Goal: Information Seeking & Learning: Find specific fact

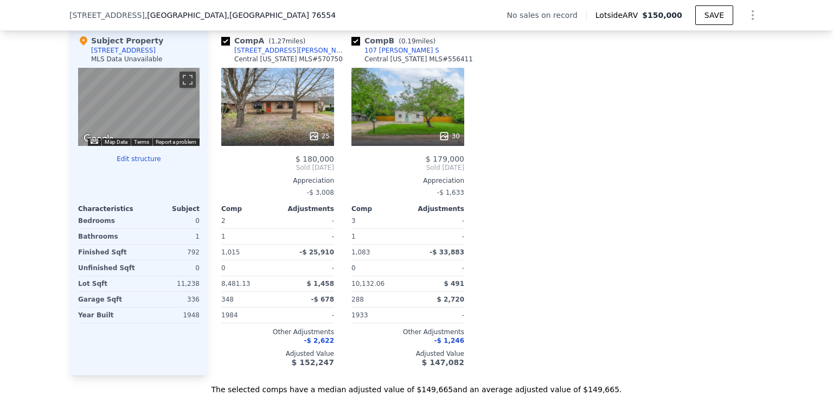
scroll to position [1059, 0]
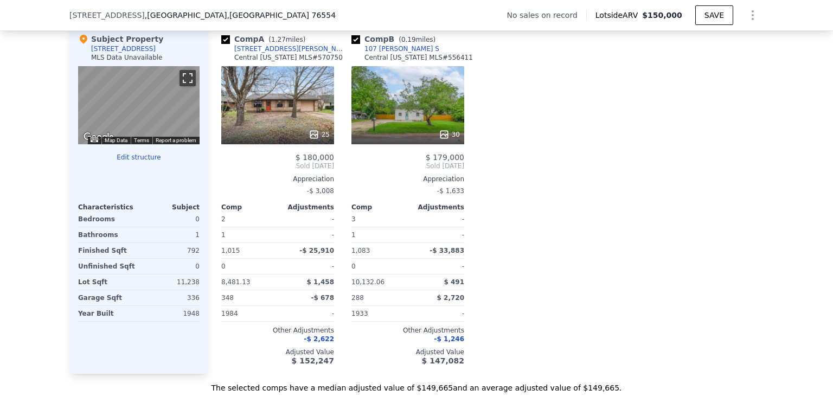
click at [184, 86] on button "Toggle fullscreen view" at bounding box center [188, 78] width 16 height 16
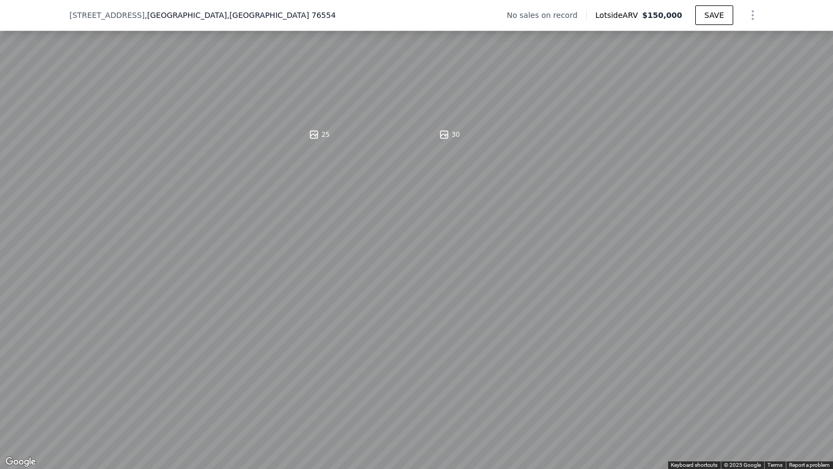
click at [819, 8] on button "Toggle fullscreen view" at bounding box center [821, 12] width 16 height 16
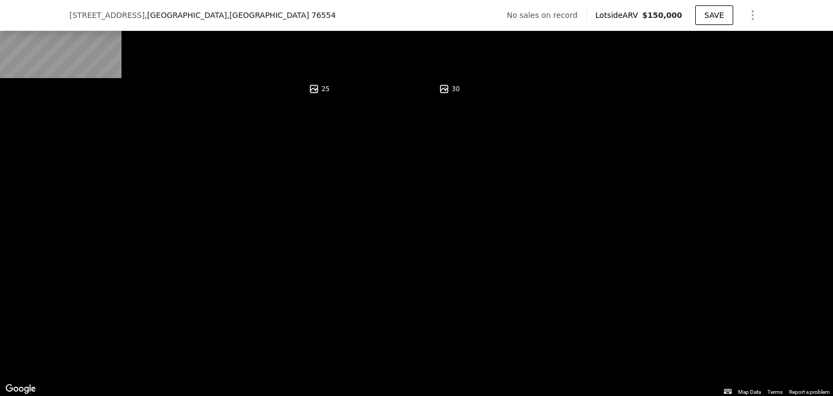
scroll to position [1108, 0]
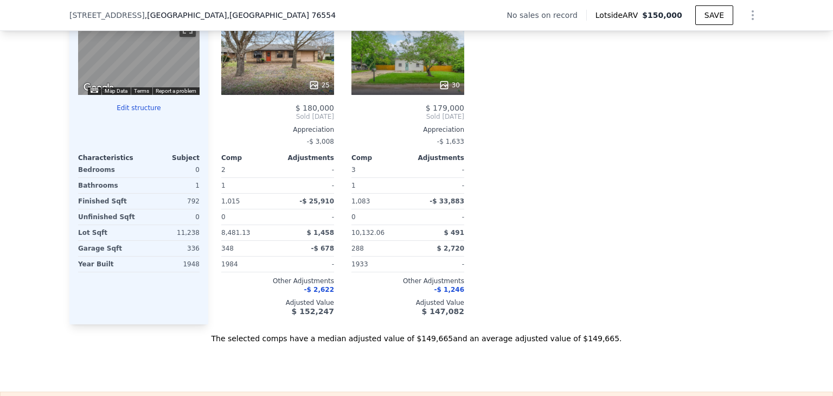
click at [394, 269] on div "1933" at bounding box center [379, 264] width 54 height 15
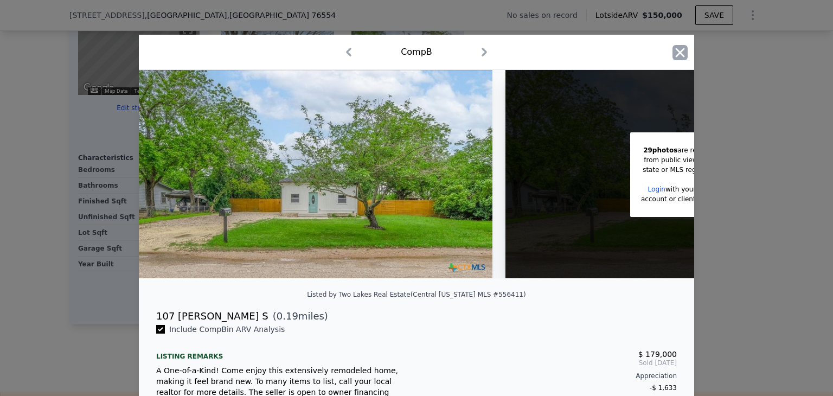
click at [678, 48] on icon "button" at bounding box center [680, 52] width 15 height 15
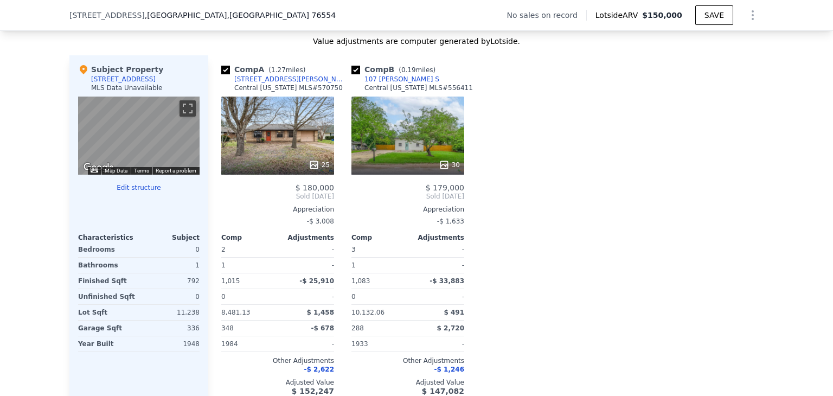
scroll to position [1029, 0]
click at [266, 152] on div "25" at bounding box center [277, 136] width 113 height 78
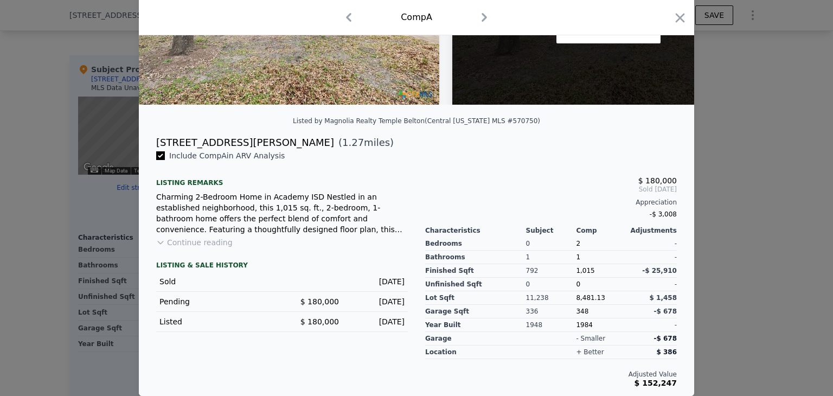
scroll to position [180, 0]
click at [712, 219] on div at bounding box center [416, 198] width 833 height 396
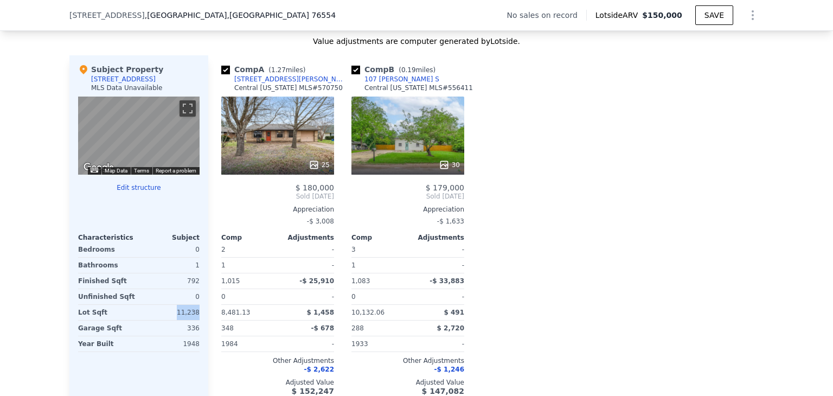
drag, startPoint x: 177, startPoint y: 321, endPoint x: 195, endPoint y: 321, distance: 17.9
click at [195, 321] on div "Subject Property [STREET_ADDRESS] MLS Data Unavailable ← Move left → Move right…" at bounding box center [138, 229] width 139 height 349
copy div "11,238"
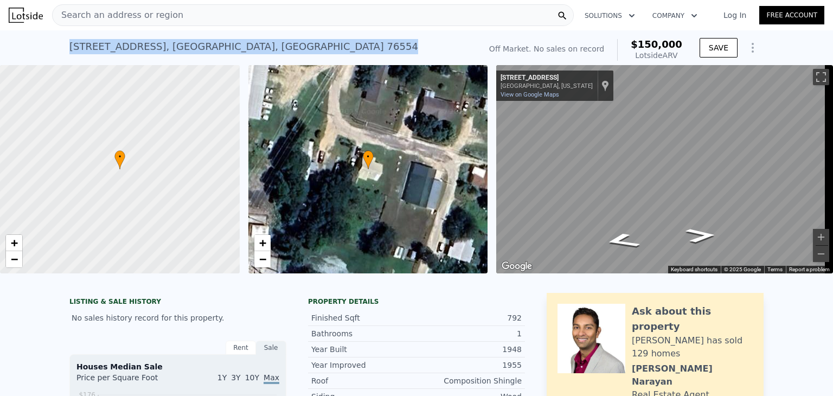
drag, startPoint x: 296, startPoint y: 48, endPoint x: 63, endPoint y: 37, distance: 233.5
click at [63, 37] on div "[STREET_ADDRESS] No sales on record (~ARV $150k ) Off Market. No sales on recor…" at bounding box center [416, 47] width 833 height 35
copy div "[STREET_ADDRESS]"
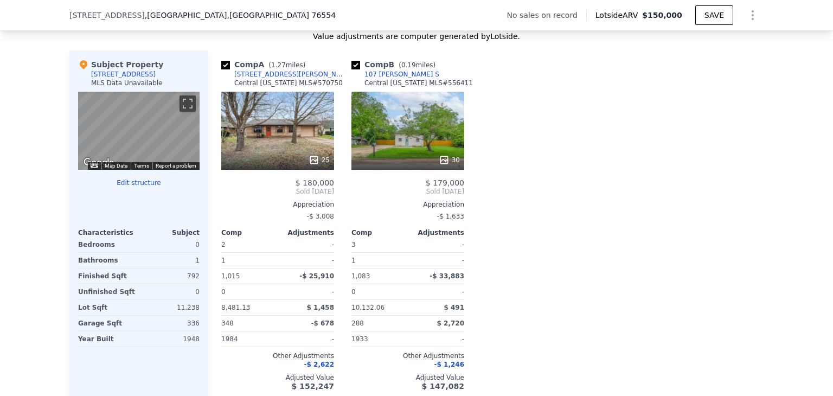
scroll to position [1033, 0]
click at [181, 315] on div "11,238" at bounding box center [170, 307] width 59 height 15
click at [507, 112] on div "Comp A ( 1.27 miles) [STREET_ADDRESS][GEOGRAPHIC_DATA][PERSON_NAME][US_STATE] #…" at bounding box center [486, 224] width 556 height 349
drag, startPoint x: 239, startPoint y: 20, endPoint x: 61, endPoint y: 14, distance: 178.6
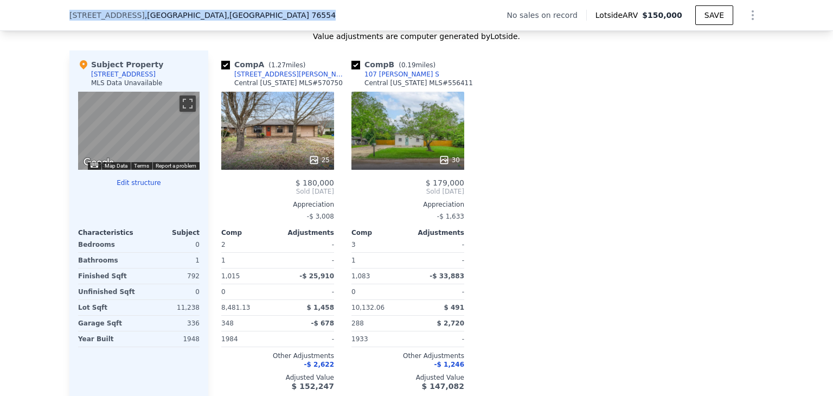
click at [61, 14] on div "[STREET_ADDRESS] No sales on record Lotside ARV $150,000 SAVE" at bounding box center [416, 15] width 833 height 31
copy div "[STREET_ADDRESS]"
